Goal: Task Accomplishment & Management: Use online tool/utility

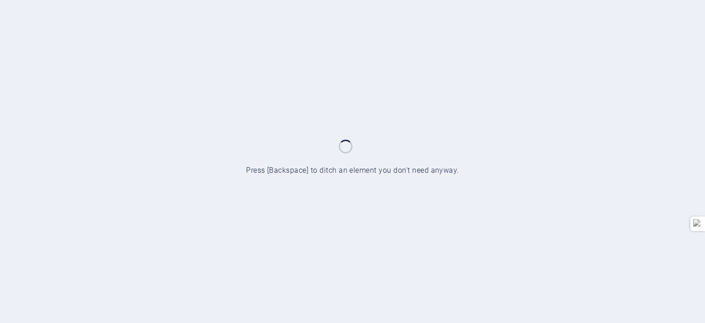
click at [282, 49] on div at bounding box center [352, 161] width 705 height 323
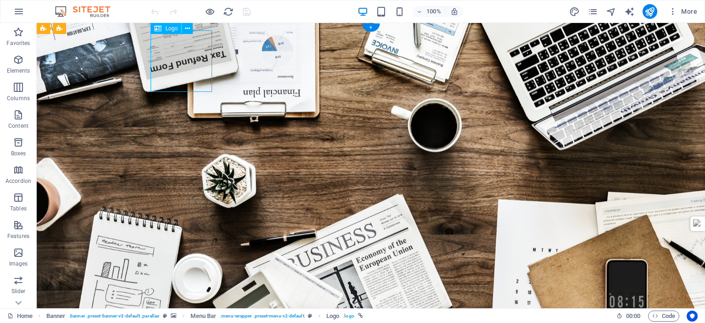
click at [163, 25] on div "Logo" at bounding box center [166, 28] width 31 height 11
click at [162, 28] on div "Logo" at bounding box center [166, 28] width 31 height 11
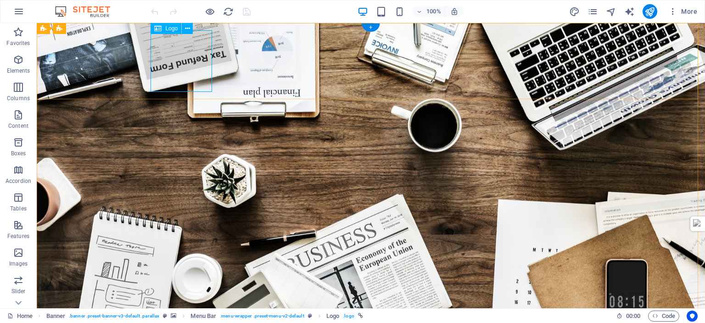
click at [168, 28] on div "Drag here to replace the existing content. Press “Ctrl” if you want to create a…" at bounding box center [371, 165] width 668 height 285
click at [168, 30] on div "Drag here to replace the existing content. Press “Ctrl” if you want to create a…" at bounding box center [371, 165] width 668 height 285
click at [168, 31] on div "Drag here to replace the existing content. Press “Ctrl” if you want to create a…" at bounding box center [371, 165] width 668 height 285
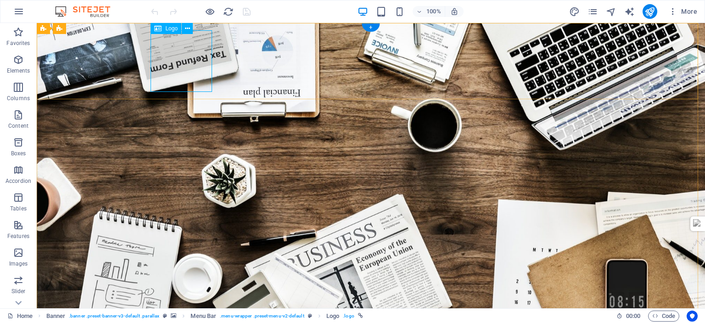
click at [168, 31] on div "Drag here to replace the existing content. Press “Ctrl” if you want to create a…" at bounding box center [371, 165] width 668 height 285
click at [184, 69] on div "Drag here to replace the existing content. Press “Ctrl” if you want to create a…" at bounding box center [371, 165] width 668 height 285
select select "px"
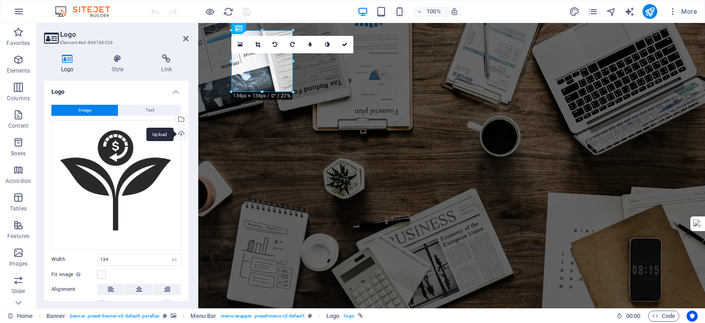
click at [180, 133] on div "Upload" at bounding box center [181, 135] width 14 height 14
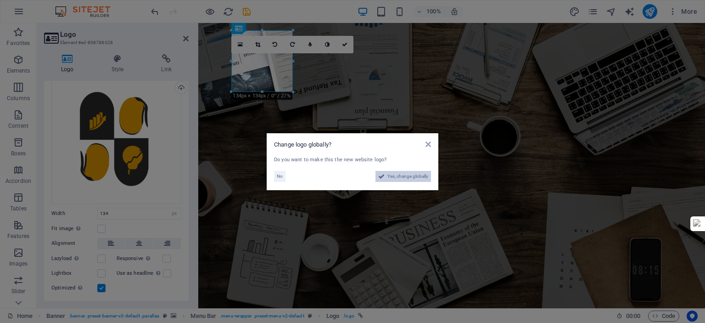
drag, startPoint x: 387, startPoint y: 175, endPoint x: 313, endPoint y: 256, distance: 109.5
click at [387, 175] on span "Yes, change globally" at bounding box center [407, 176] width 41 height 11
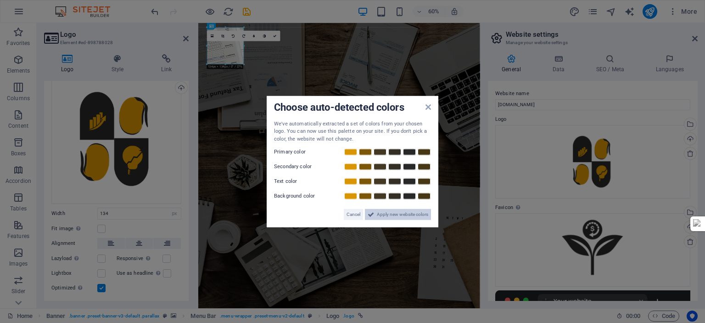
drag, startPoint x: 390, startPoint y: 212, endPoint x: 206, endPoint y: 258, distance: 189.4
click at [390, 212] on span "Apply new website colors" at bounding box center [402, 214] width 51 height 11
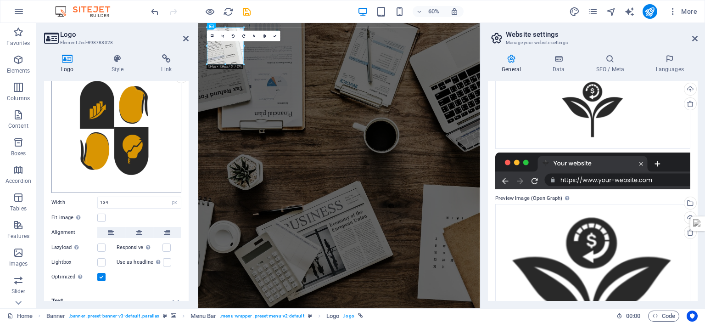
scroll to position [66, 0]
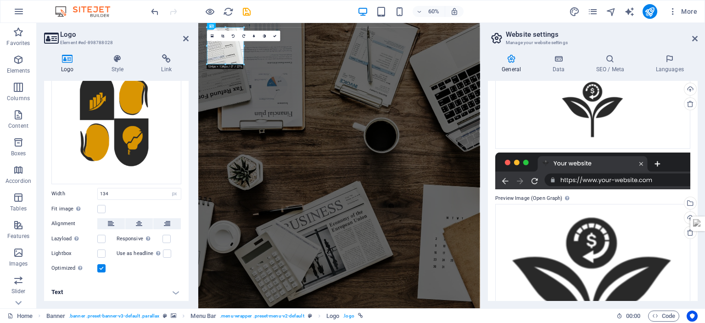
click at [101, 269] on label at bounding box center [101, 268] width 8 height 8
click at [0, 0] on input "Optimized Images are compressed to improve page speed." at bounding box center [0, 0] width 0 height 0
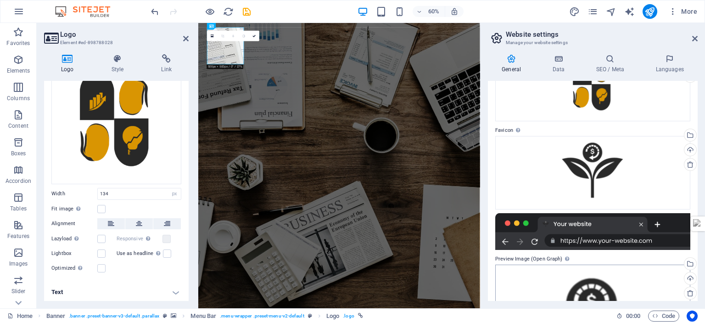
scroll to position [0, 0]
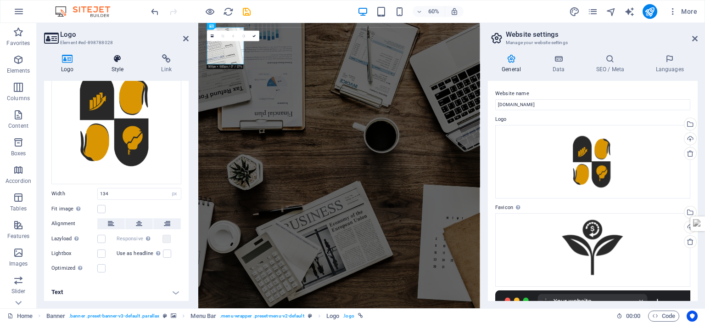
click at [117, 62] on icon at bounding box center [118, 58] width 46 height 9
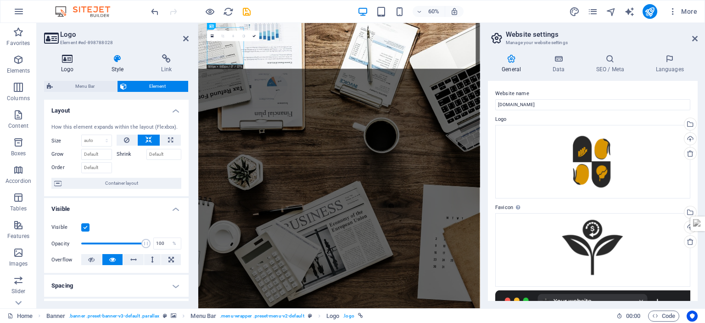
click at [73, 56] on icon at bounding box center [67, 58] width 47 height 9
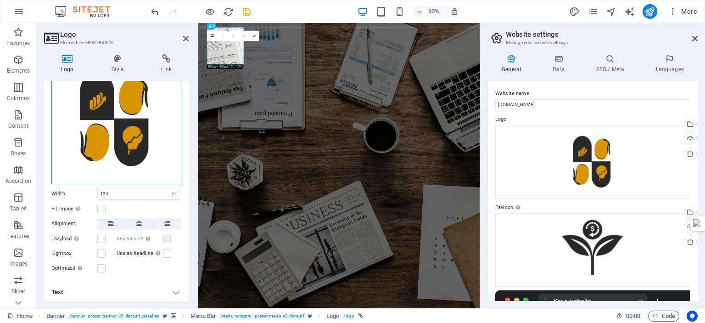
click at [97, 109] on div "Drag files here, click to choose files or select files from Files or our free s…" at bounding box center [116, 119] width 130 height 130
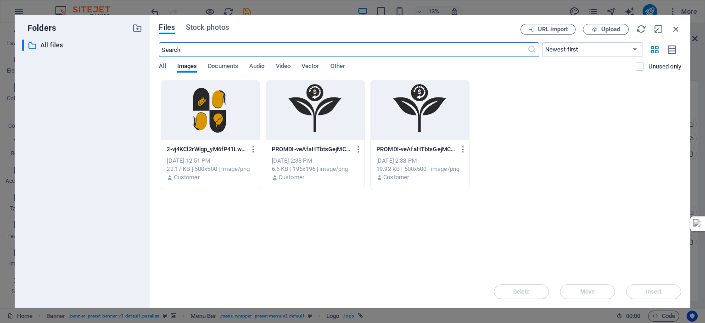
click at [229, 112] on div at bounding box center [210, 110] width 98 height 60
click at [599, 28] on header "Website settings Manage your website settings" at bounding box center [594, 35] width 208 height 24
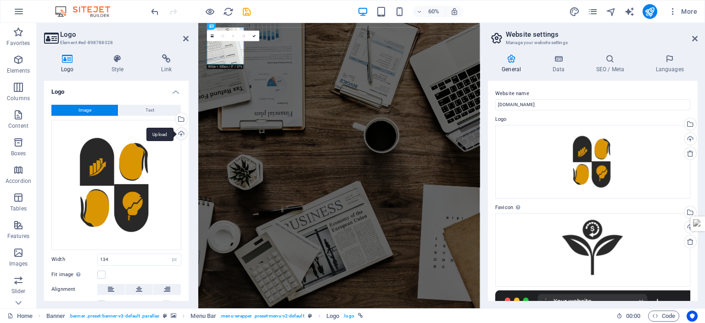
click at [179, 131] on div "Upload" at bounding box center [181, 135] width 14 height 14
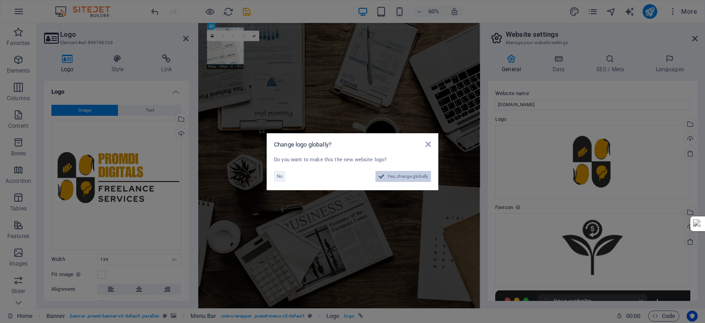
click at [421, 175] on span "Yes, change globally" at bounding box center [407, 176] width 41 height 11
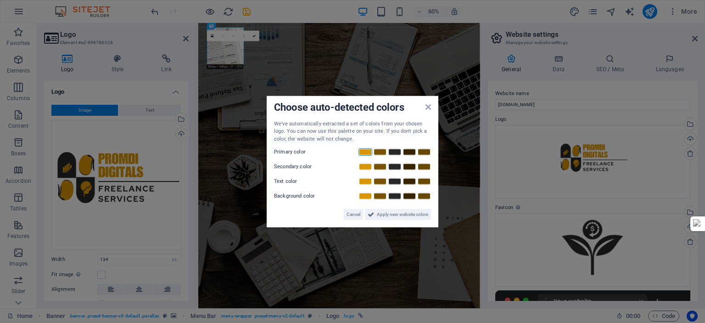
click at [365, 152] on link at bounding box center [366, 151] width 14 height 7
click at [381, 168] on link at bounding box center [380, 166] width 14 height 7
click at [393, 180] on link at bounding box center [395, 181] width 14 height 7
click at [411, 196] on link at bounding box center [410, 195] width 14 height 7
click at [410, 210] on span "Apply new website colors" at bounding box center [402, 214] width 51 height 11
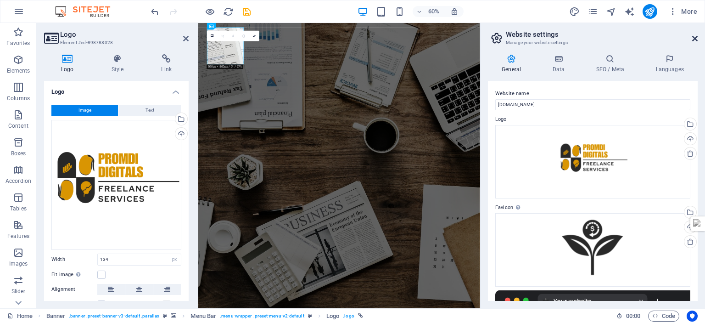
click at [692, 37] on icon at bounding box center [695, 38] width 6 height 7
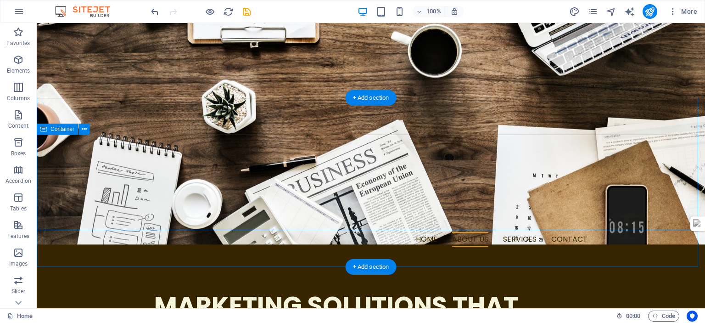
scroll to position [413, 0]
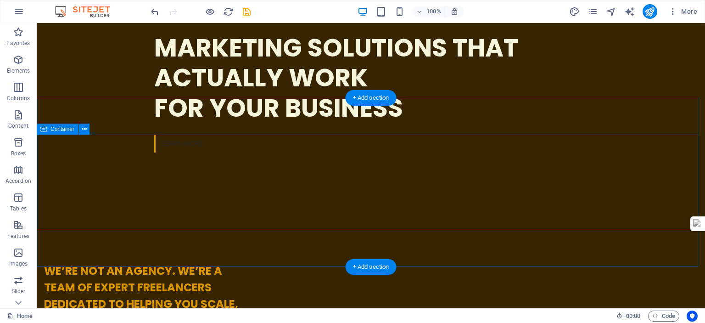
click at [572, 12] on icon "design" at bounding box center [574, 11] width 11 height 11
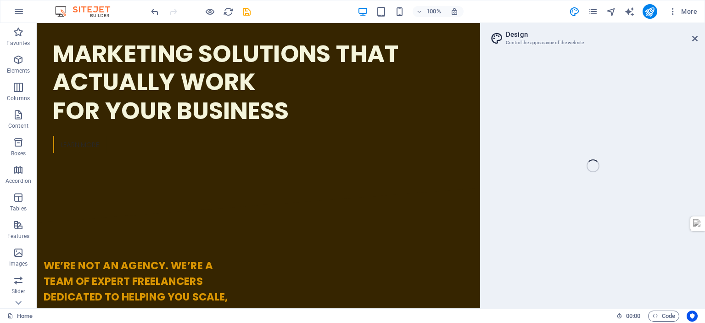
select select "rem"
select select "300"
select select "px"
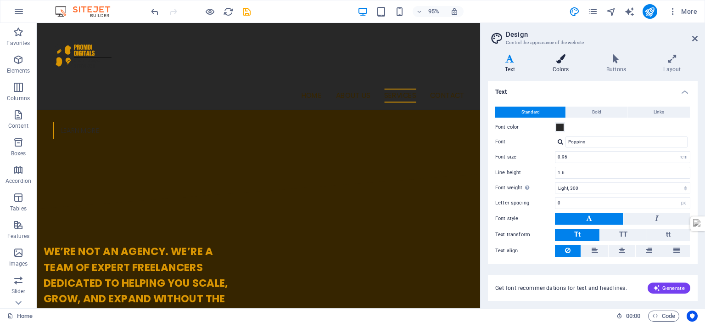
scroll to position [505, 0]
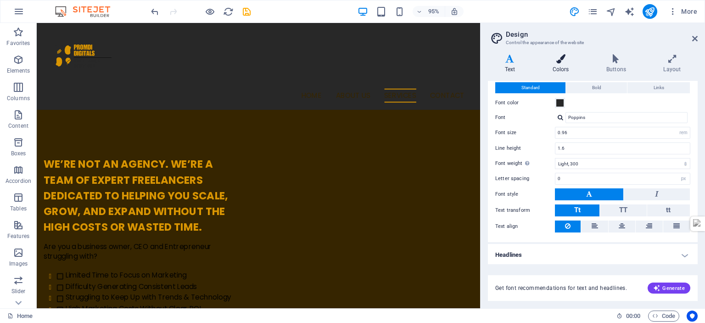
click at [560, 61] on icon at bounding box center [561, 58] width 50 height 9
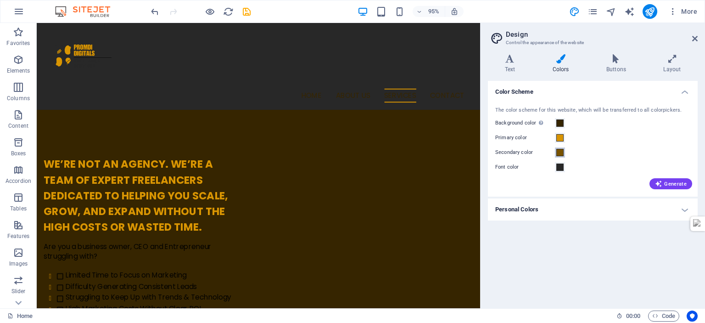
click at [560, 154] on span at bounding box center [559, 152] width 7 height 7
click at [561, 154] on span at bounding box center [559, 152] width 7 height 7
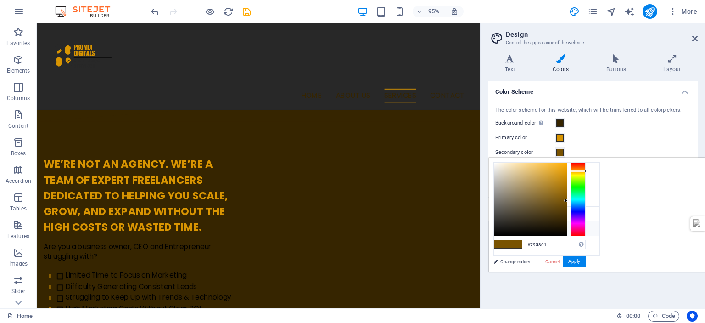
click at [501, 225] on icon at bounding box center [501, 228] width 6 height 6
type input "#f0f2f1"
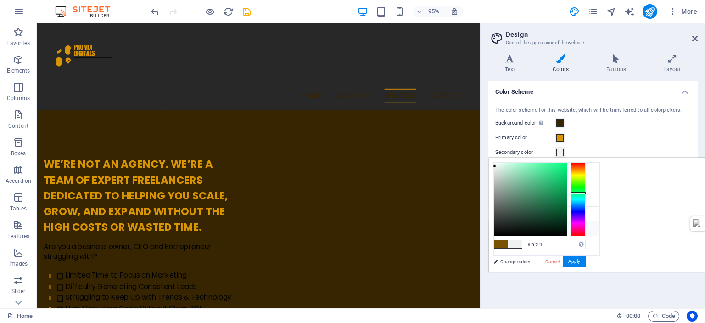
click at [501, 225] on icon at bounding box center [501, 228] width 6 height 6
click at [608, 288] on div "Color Scheme The color scheme for this website, which will be transferred to al…" at bounding box center [593, 191] width 210 height 220
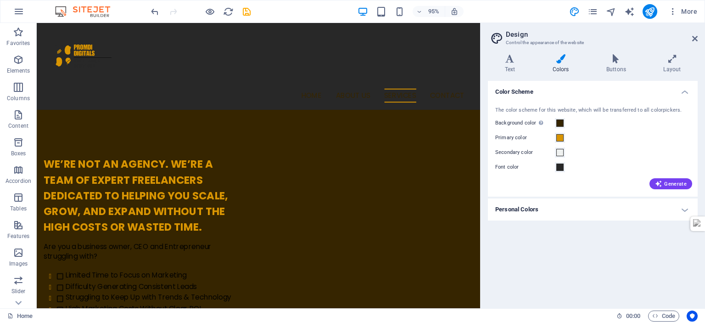
click at [690, 258] on div "Color Scheme The color scheme for this website, which will be transferred to al…" at bounding box center [593, 191] width 210 height 220
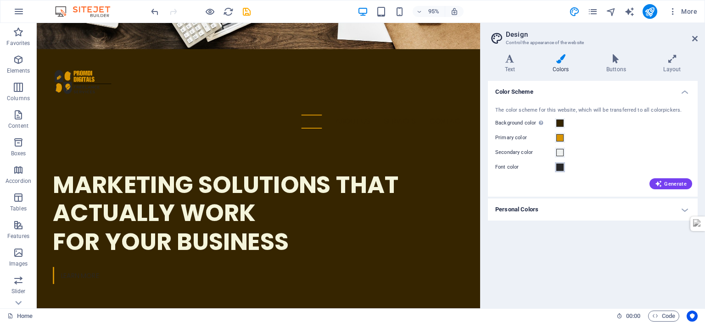
scroll to position [0, 0]
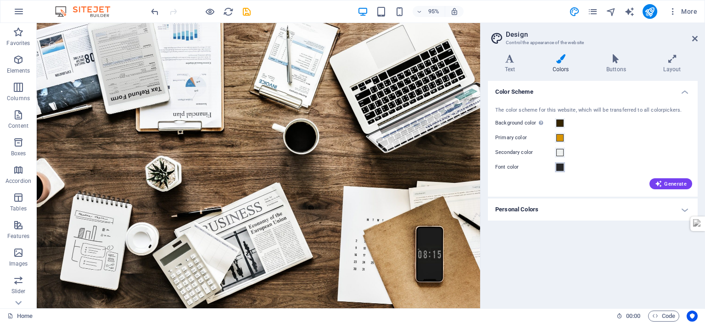
click at [560, 168] on span at bounding box center [559, 166] width 7 height 7
click at [559, 167] on span at bounding box center [559, 166] width 7 height 7
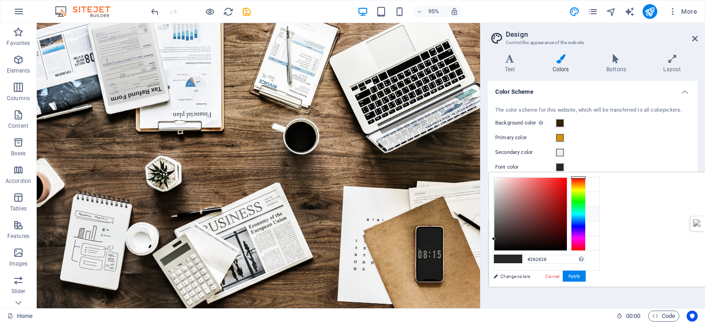
click at [501, 212] on icon at bounding box center [501, 213] width 6 height 6
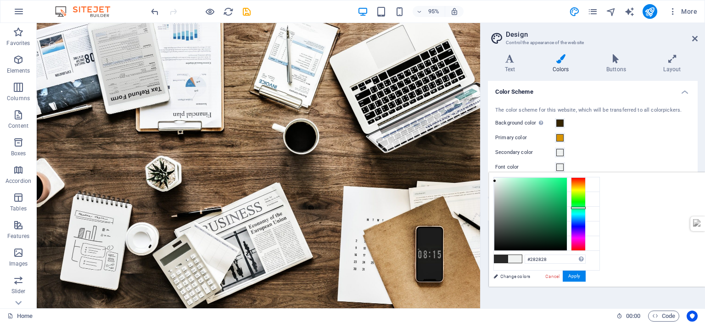
type input "#f0f2f1"
click at [513, 274] on link "Change colors" at bounding box center [542, 275] width 107 height 11
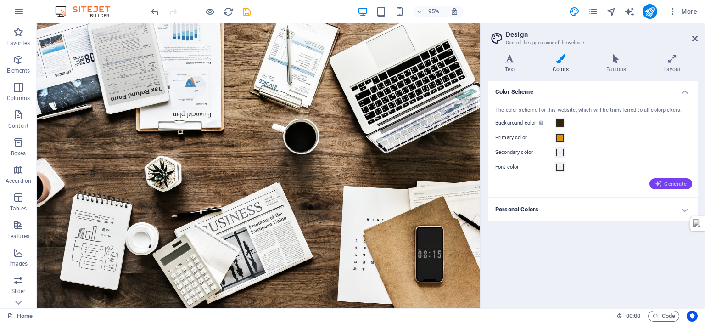
click at [674, 179] on button "Generate" at bounding box center [671, 183] width 43 height 11
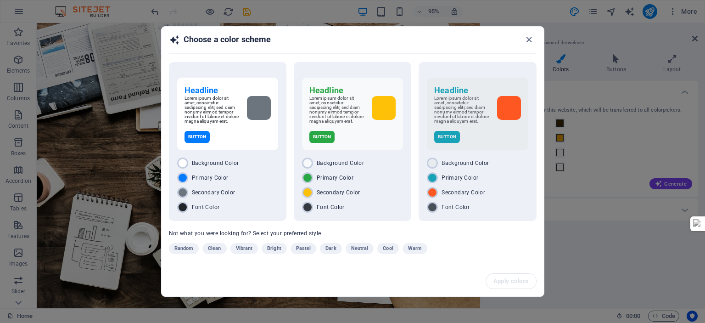
drag, startPoint x: 303, startPoint y: 247, endPoint x: 402, endPoint y: 254, distance: 99.4
click at [303, 247] on span "Pastel" at bounding box center [303, 248] width 15 height 11
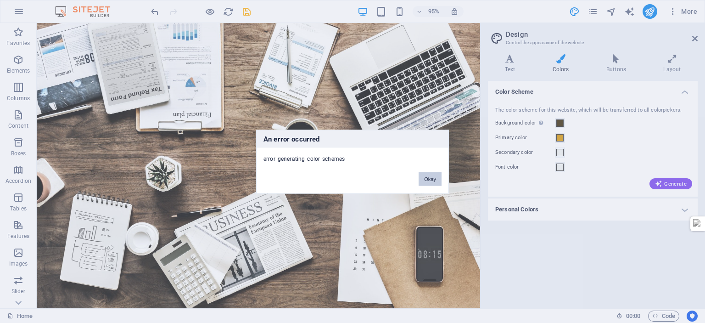
drag, startPoint x: 423, startPoint y: 181, endPoint x: 411, endPoint y: 165, distance: 20.4
click at [423, 181] on button "Okay" at bounding box center [430, 179] width 23 height 14
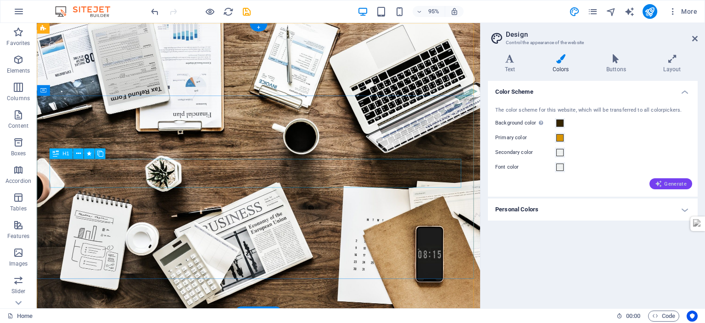
click at [657, 181] on icon "button" at bounding box center [658, 183] width 7 height 7
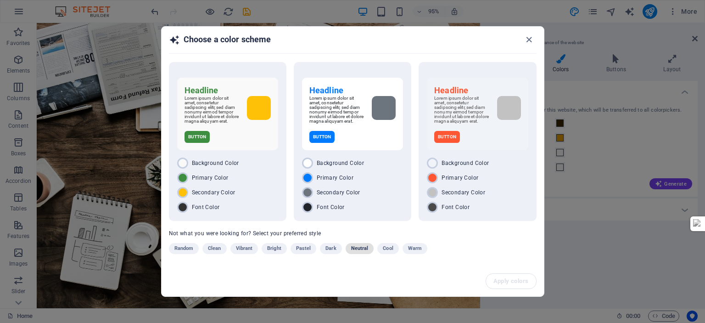
click at [362, 249] on span "Neutral" at bounding box center [359, 248] width 17 height 11
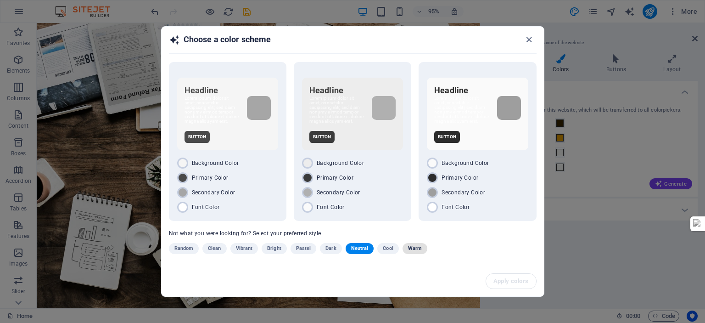
click at [415, 247] on span "Warm" at bounding box center [415, 248] width 14 height 11
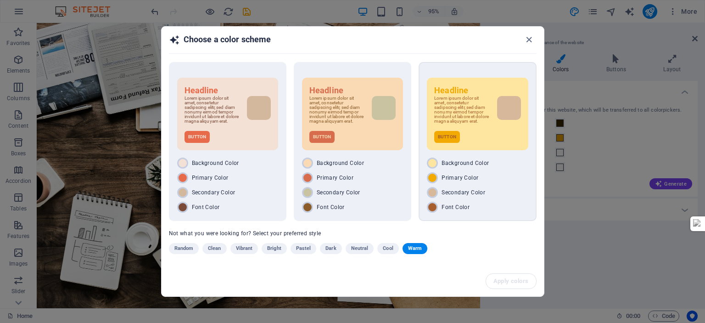
click at [500, 198] on div "Background Color Primary Color Secondary Color Font Color" at bounding box center [477, 184] width 101 height 55
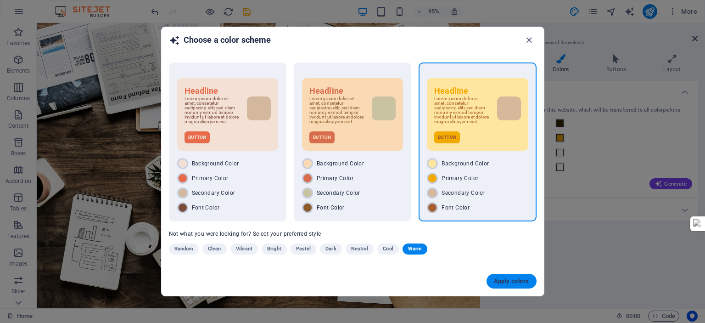
click at [515, 281] on span "Apply colors" at bounding box center [511, 280] width 35 height 7
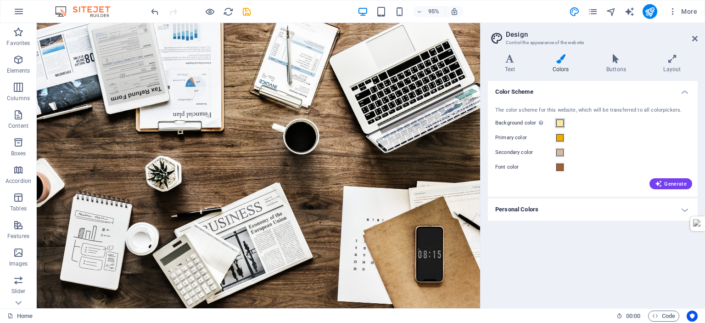
click at [563, 123] on span at bounding box center [559, 122] width 7 height 7
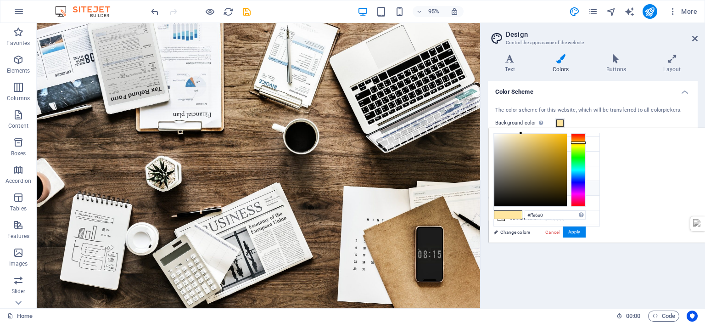
scroll to position [35, 0]
click at [567, 137] on div at bounding box center [530, 170] width 73 height 73
type input "#f1e7cc"
click at [586, 229] on button "Apply" at bounding box center [574, 231] width 23 height 11
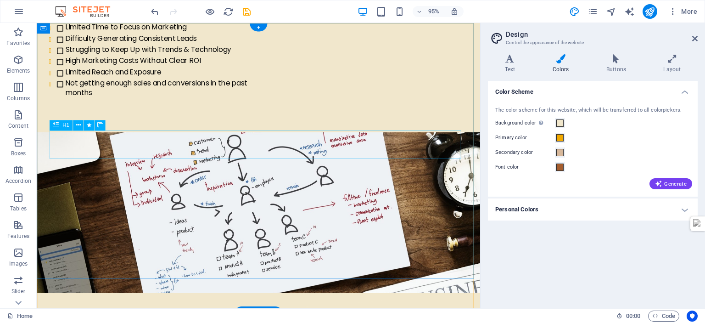
scroll to position [0, 0]
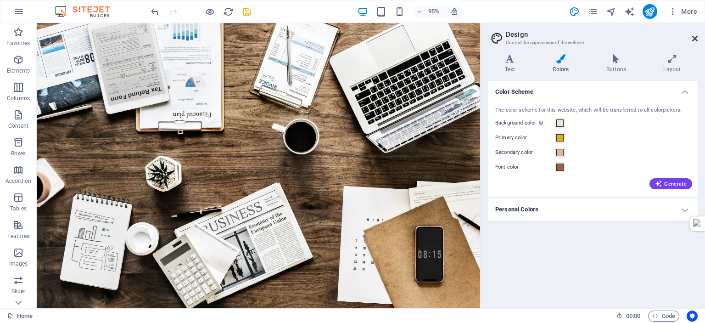
click at [694, 38] on icon at bounding box center [695, 38] width 6 height 7
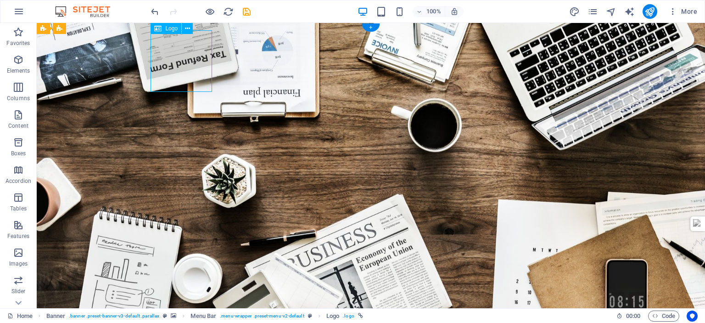
click at [168, 28] on span "Logo" at bounding box center [171, 29] width 12 height 6
click at [166, 31] on span "Logo" at bounding box center [171, 29] width 12 height 6
select select "px"
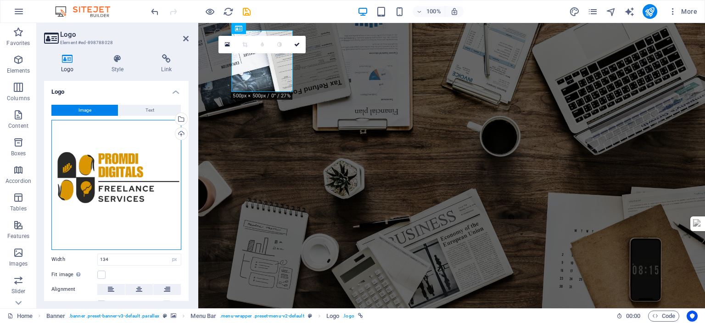
click at [119, 192] on div "Drag files here, click to choose files or select files from Files or our free s…" at bounding box center [116, 185] width 130 height 130
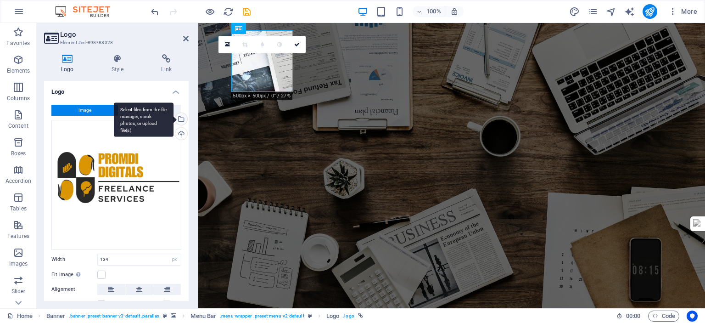
click at [174, 118] on div "Select files from the file manager, stock photos, or upload file(s)" at bounding box center [144, 119] width 60 height 34
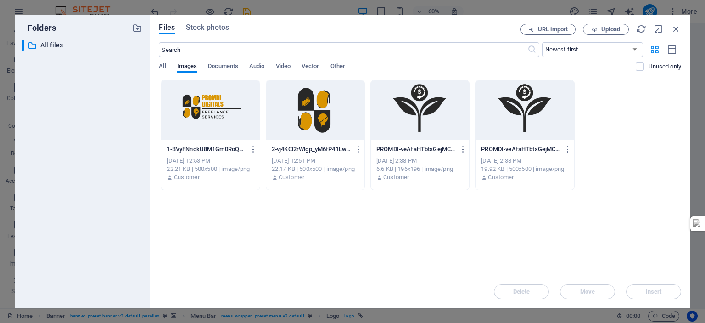
click at [296, 116] on div at bounding box center [315, 110] width 98 height 60
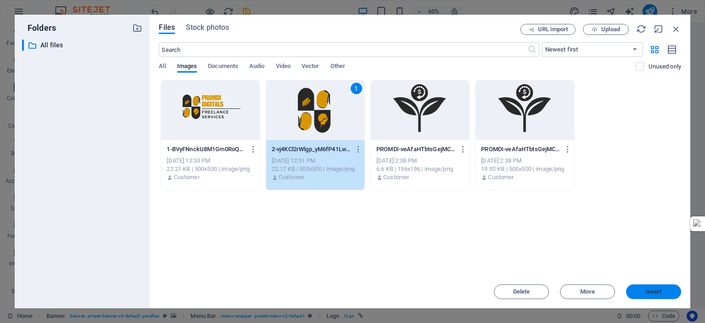
drag, startPoint x: 656, startPoint y: 288, endPoint x: 453, endPoint y: 226, distance: 211.9
click at [656, 289] on span "Insert" at bounding box center [654, 292] width 16 height 6
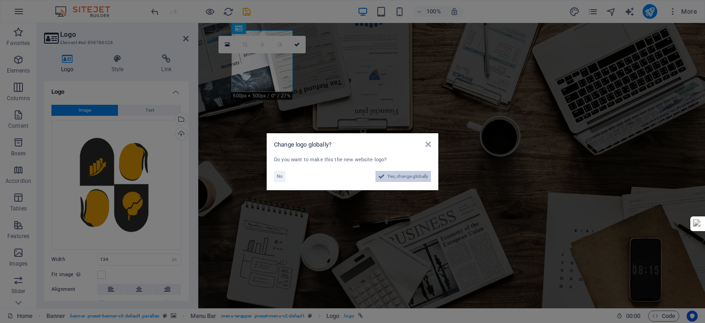
click at [394, 174] on span "Yes, change globally" at bounding box center [407, 176] width 41 height 11
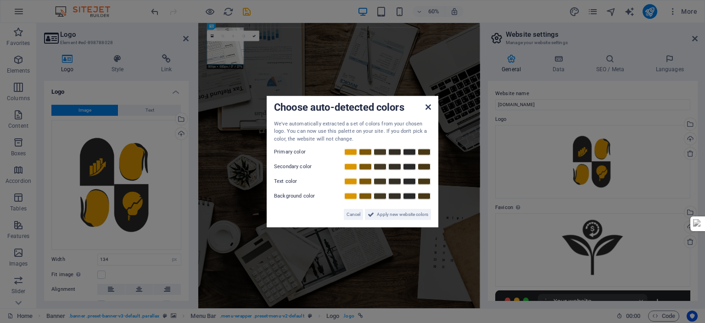
drag, startPoint x: 428, startPoint y: 105, endPoint x: 405, endPoint y: 162, distance: 61.6
click at [428, 105] on icon at bounding box center [429, 106] width 6 height 7
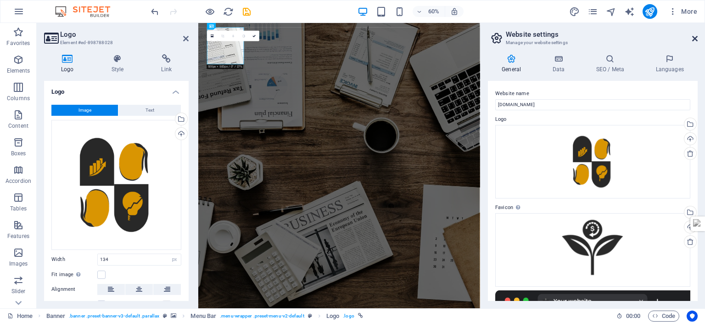
click at [695, 39] on icon at bounding box center [695, 38] width 6 height 7
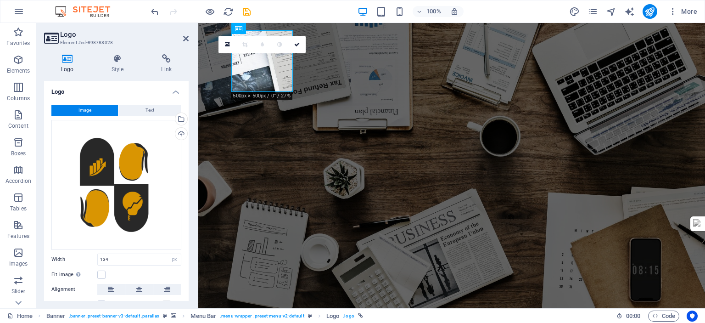
click at [297, 46] on icon at bounding box center [297, 45] width 6 height 6
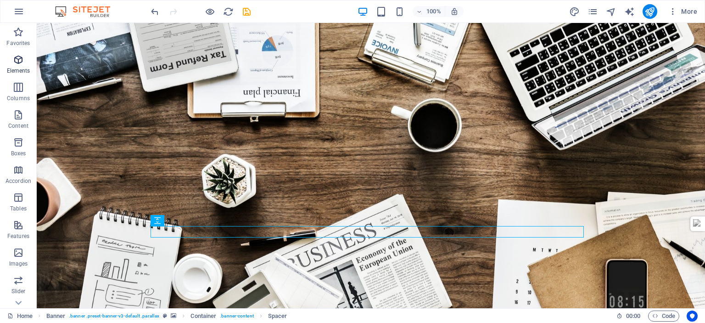
click at [20, 57] on icon "button" at bounding box center [18, 59] width 11 height 11
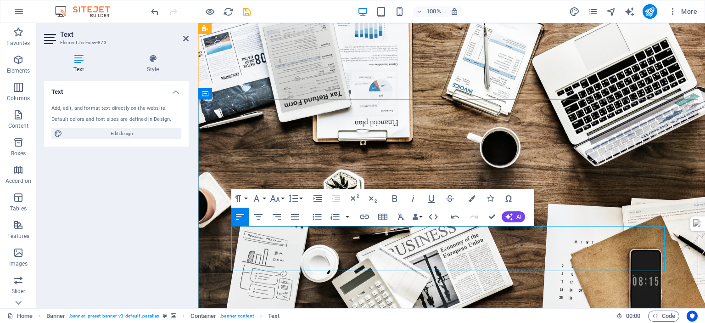
scroll to position [909, 0]
click at [475, 200] on icon "button" at bounding box center [472, 198] width 6 height 6
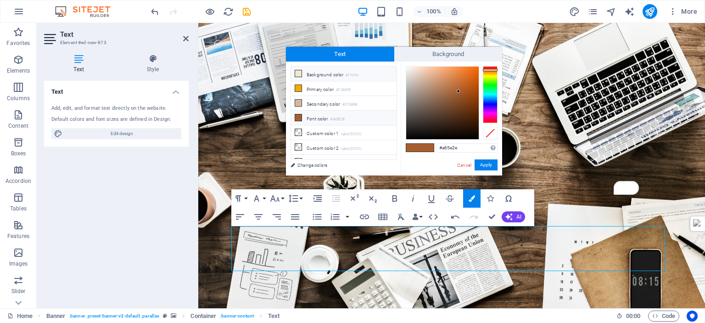
click at [332, 73] on li "Background color #f1e7cc" at bounding box center [344, 74] width 106 height 15
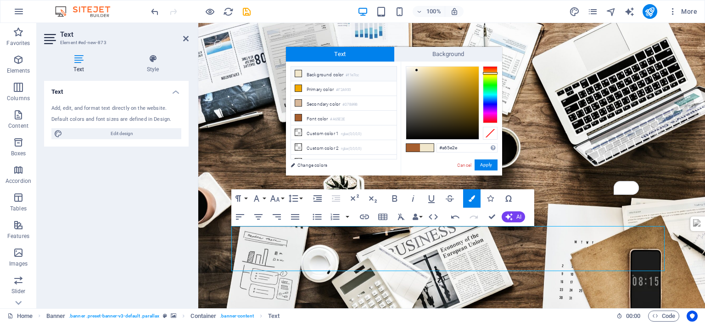
type input "#f1e7cc"
click at [489, 163] on button "Apply" at bounding box center [486, 164] width 23 height 11
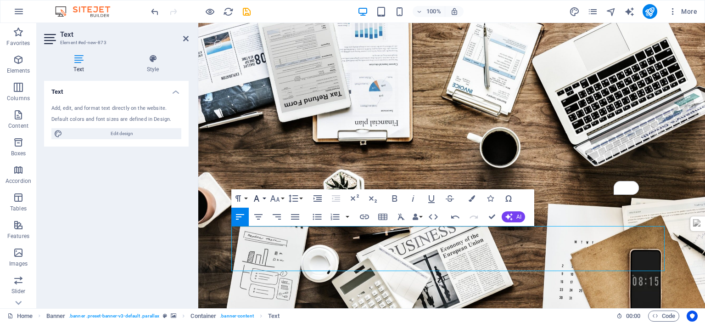
click at [264, 198] on button "Font Family" at bounding box center [258, 198] width 17 height 18
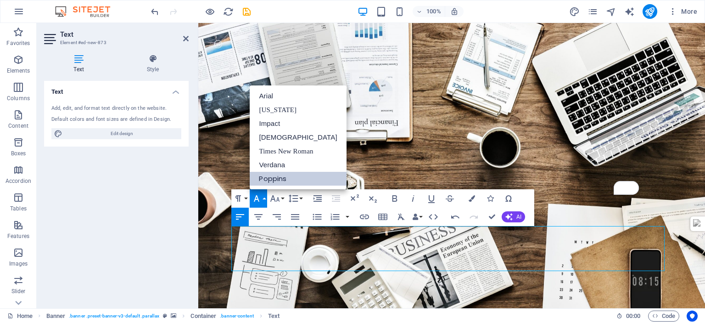
scroll to position [0, 0]
click at [275, 200] on icon "button" at bounding box center [275, 198] width 10 height 6
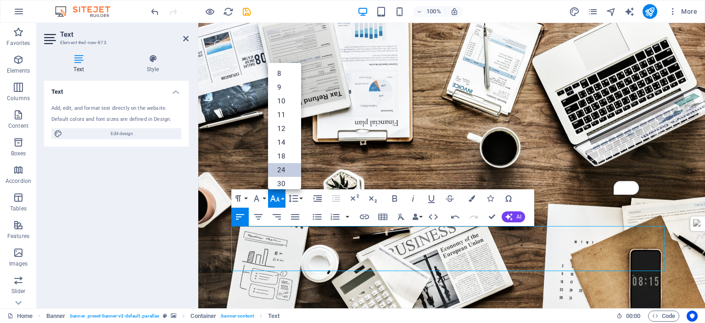
click at [296, 171] on link "24" at bounding box center [284, 170] width 33 height 14
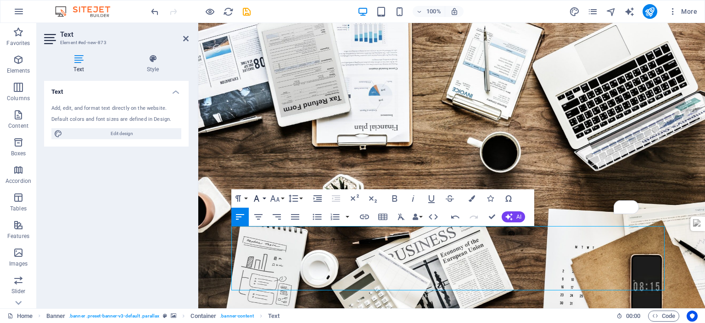
click at [262, 199] on icon "button" at bounding box center [256, 198] width 11 height 11
click at [277, 199] on icon "button" at bounding box center [274, 198] width 11 height 11
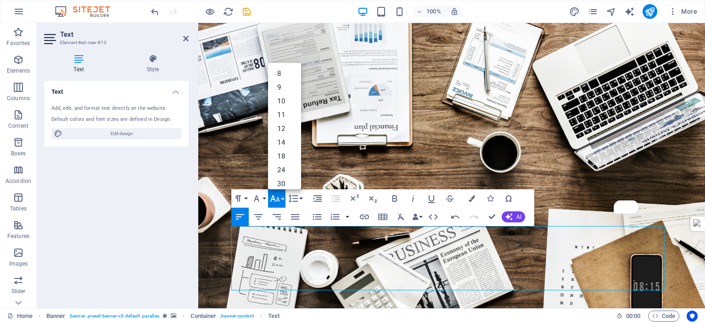
scroll to position [93, 0]
click at [286, 141] on link "14" at bounding box center [284, 142] width 33 height 14
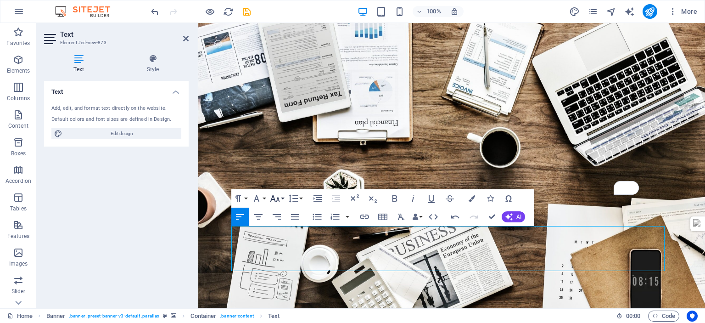
click at [280, 198] on icon "button" at bounding box center [274, 198] width 11 height 11
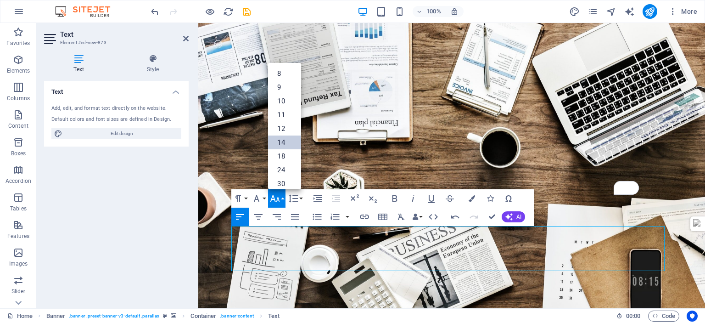
click at [283, 145] on link "14" at bounding box center [284, 142] width 33 height 14
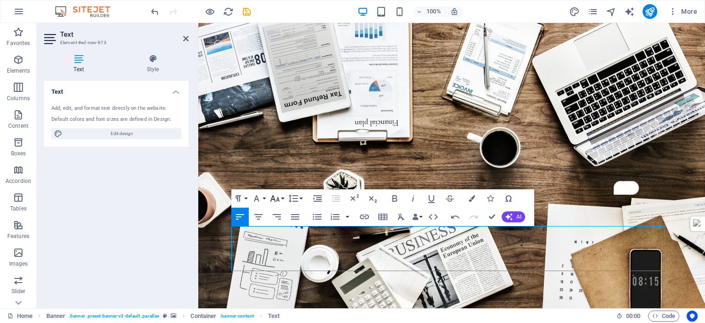
click at [280, 200] on icon "button" at bounding box center [274, 198] width 11 height 11
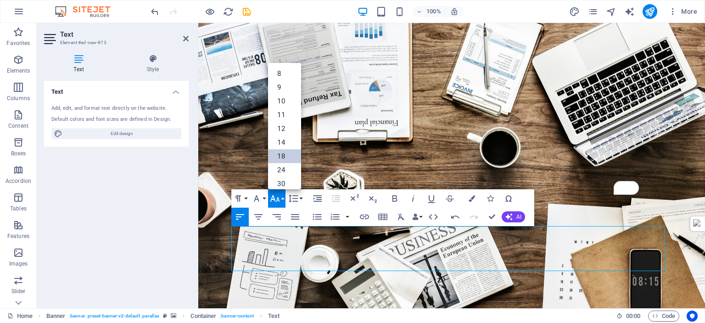
click at [286, 153] on link "18" at bounding box center [284, 156] width 33 height 14
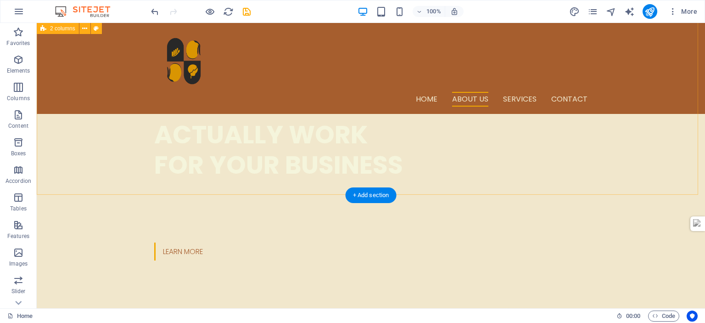
scroll to position [333, 0]
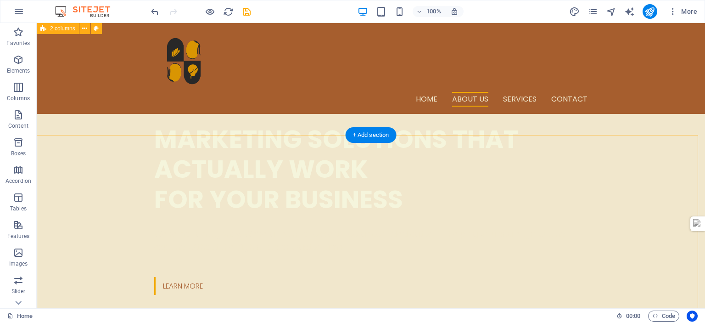
click at [591, 11] on icon "pages" at bounding box center [593, 11] width 11 height 11
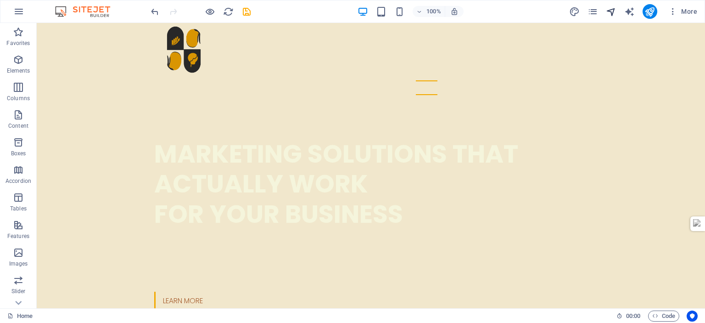
click at [610, 14] on icon "navigator" at bounding box center [611, 11] width 11 height 11
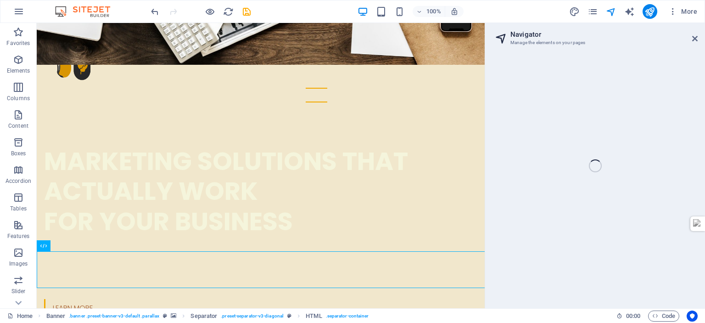
scroll to position [92, 0]
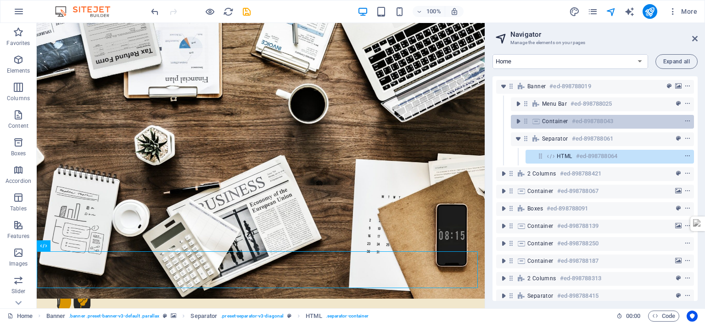
click at [548, 121] on span "Container" at bounding box center [555, 121] width 26 height 7
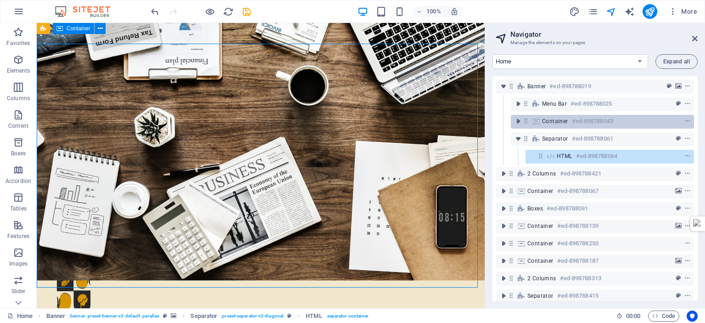
scroll to position [55, 0]
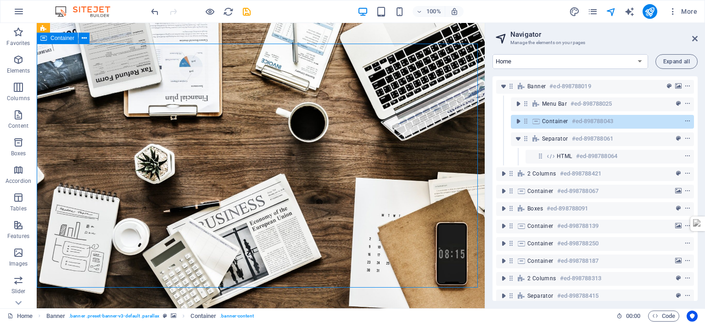
click at [547, 121] on span "Container" at bounding box center [555, 121] width 26 height 7
click at [520, 119] on icon "toggle-expand" at bounding box center [518, 121] width 9 height 9
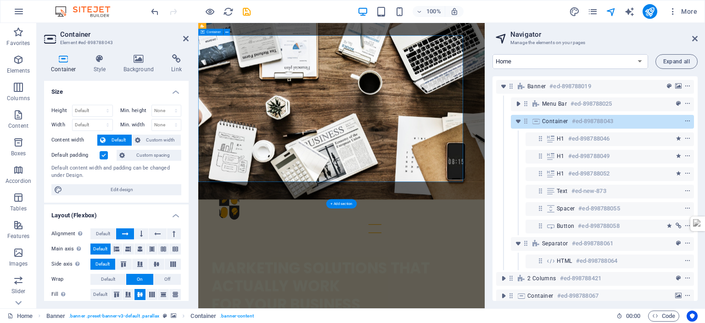
click at [561, 122] on span "Container" at bounding box center [555, 121] width 26 height 7
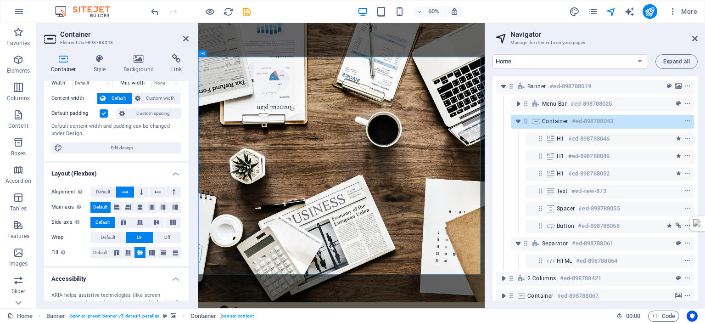
scroll to position [0, 0]
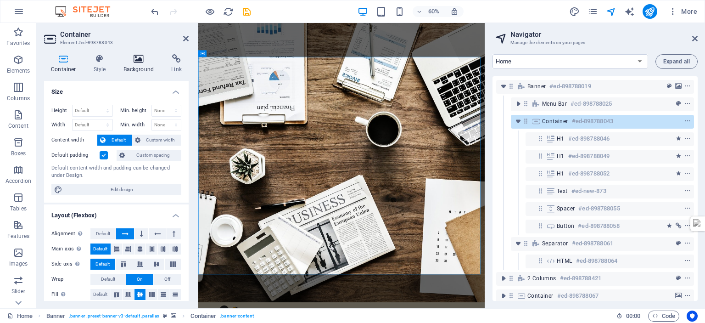
click at [136, 59] on icon at bounding box center [139, 58] width 45 height 9
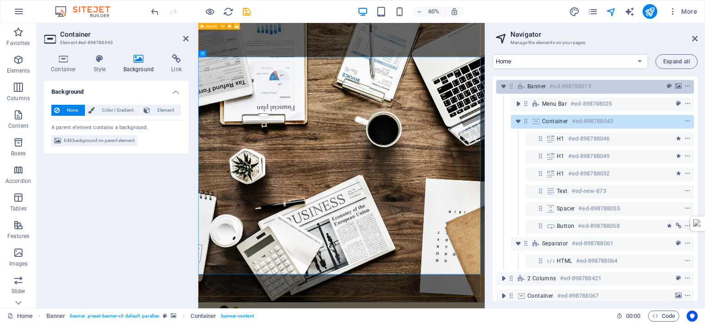
click at [533, 89] on span "Banner" at bounding box center [536, 86] width 18 height 7
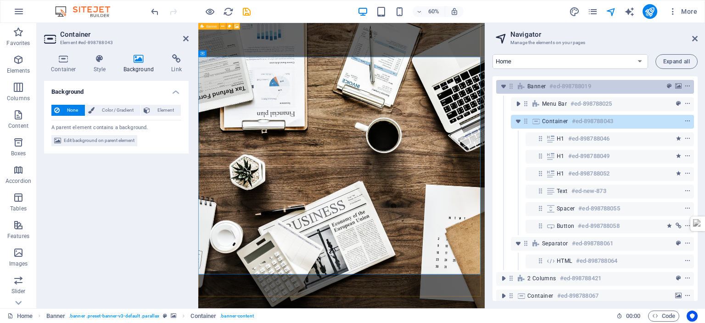
click at [536, 88] on span "Banner" at bounding box center [536, 86] width 18 height 7
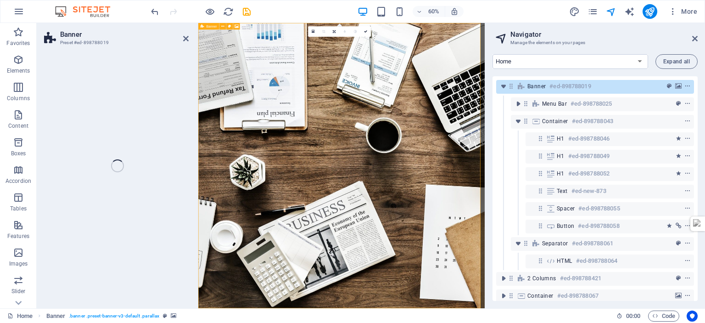
click at [102, 140] on div "Banner Preset #ed-898788019 Drag here to replace the existing content. Press “C…" at bounding box center [261, 165] width 448 height 285
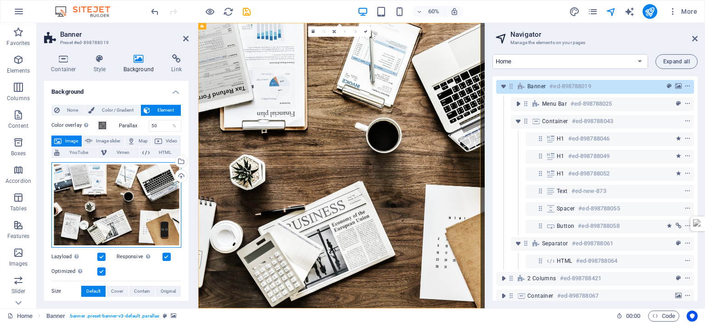
click at [127, 203] on div "Drag files here, click to choose files or select files from Files or our free s…" at bounding box center [116, 204] width 130 height 85
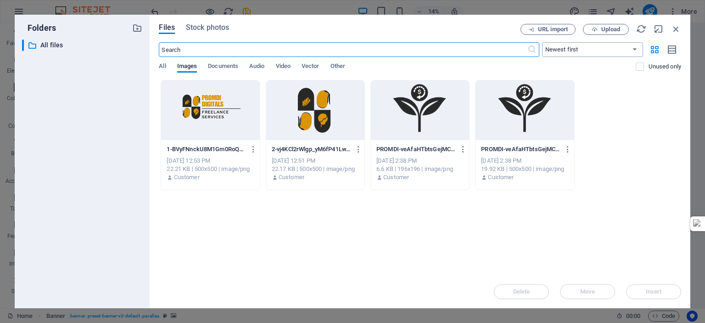
click at [593, 25] on button "Upload" at bounding box center [606, 29] width 46 height 11
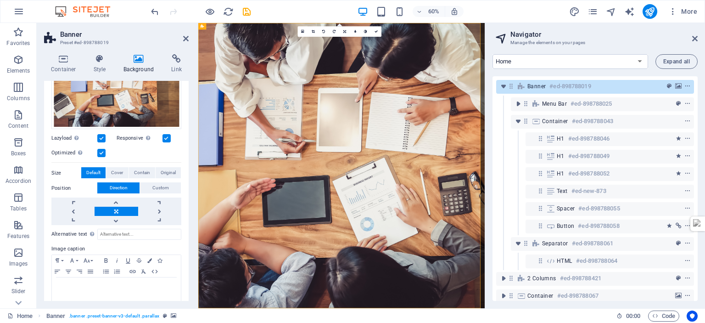
scroll to position [118, 0]
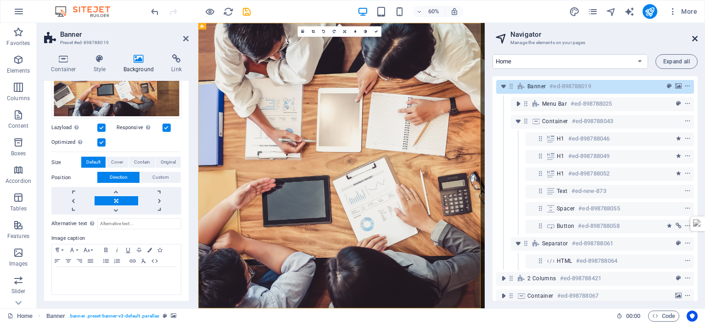
drag, startPoint x: 692, startPoint y: 37, endPoint x: 383, endPoint y: 109, distance: 317.7
click at [692, 37] on icon at bounding box center [695, 38] width 6 height 7
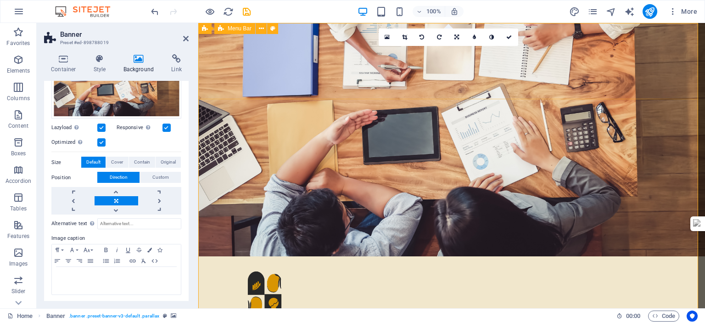
scroll to position [0, 0]
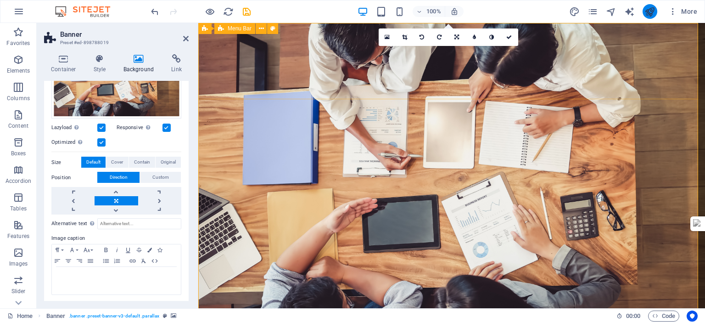
click at [647, 12] on icon "publish" at bounding box center [650, 11] width 11 height 11
